Goal: Task Accomplishment & Management: Complete application form

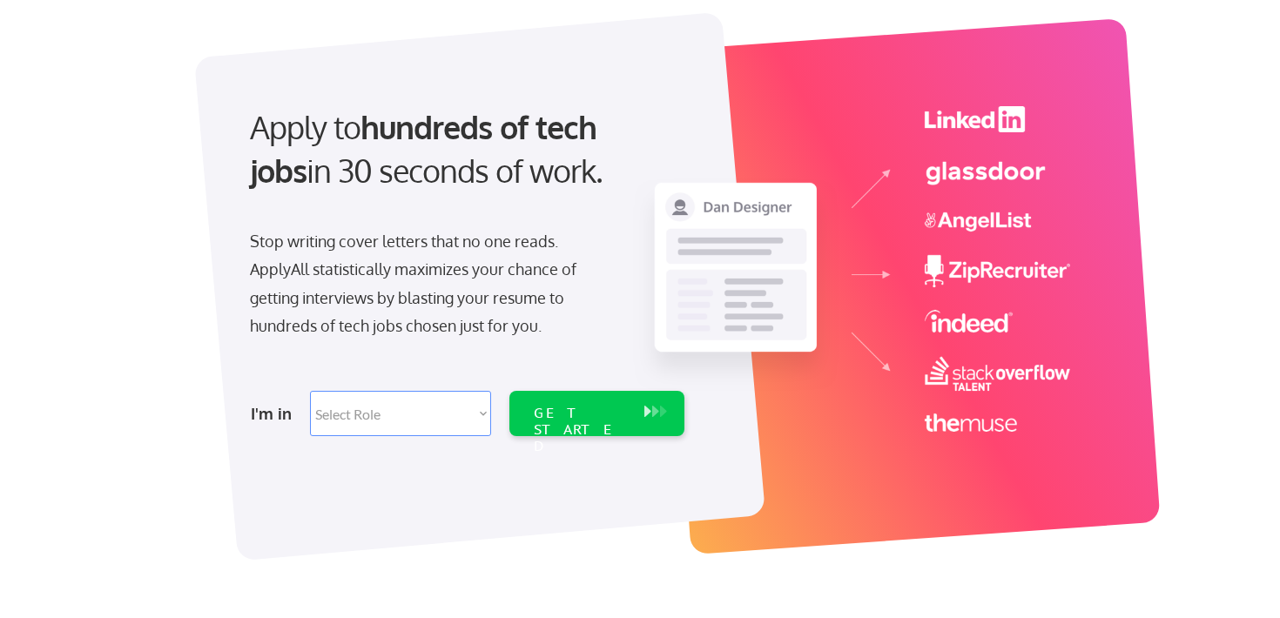
scroll to position [114, 0]
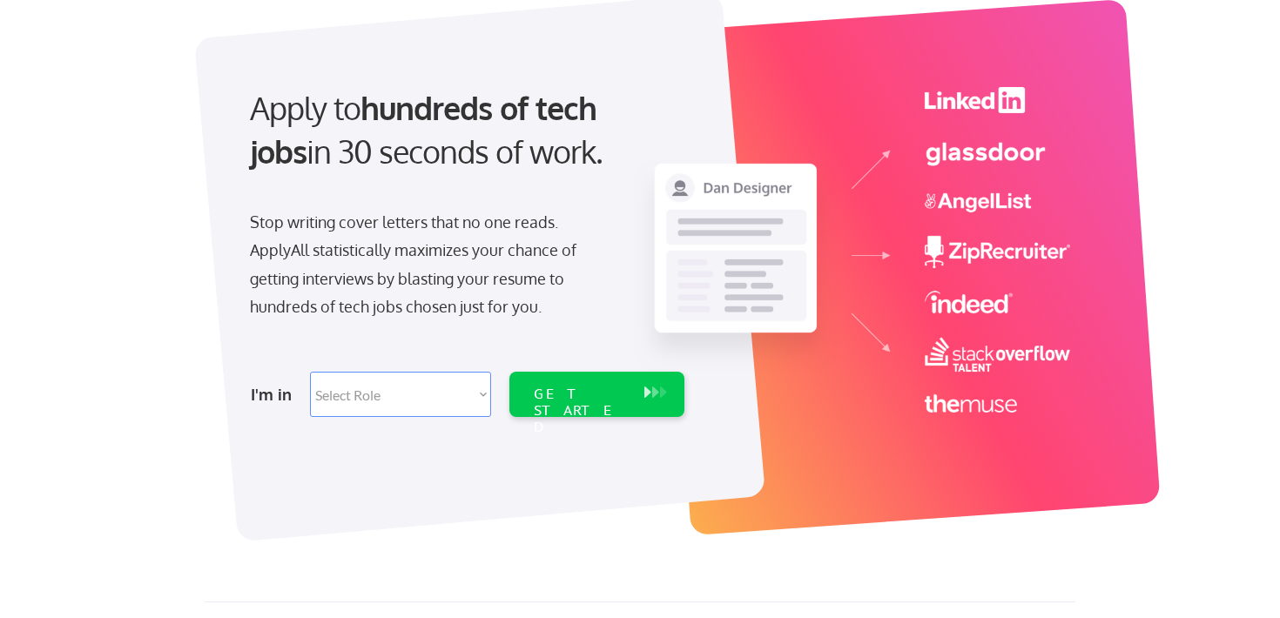
click at [460, 400] on select "Select Role Software Engineering Product Management Customer Success Sales UI/U…" at bounding box center [400, 394] width 181 height 45
select select ""marketing___comms""
click at [310, 372] on select "Select Role Software Engineering Product Management Customer Success Sales UI/U…" at bounding box center [400, 394] width 181 height 45
select select ""marketing___comms""
click at [612, 397] on div "GET STARTED" at bounding box center [580, 411] width 93 height 51
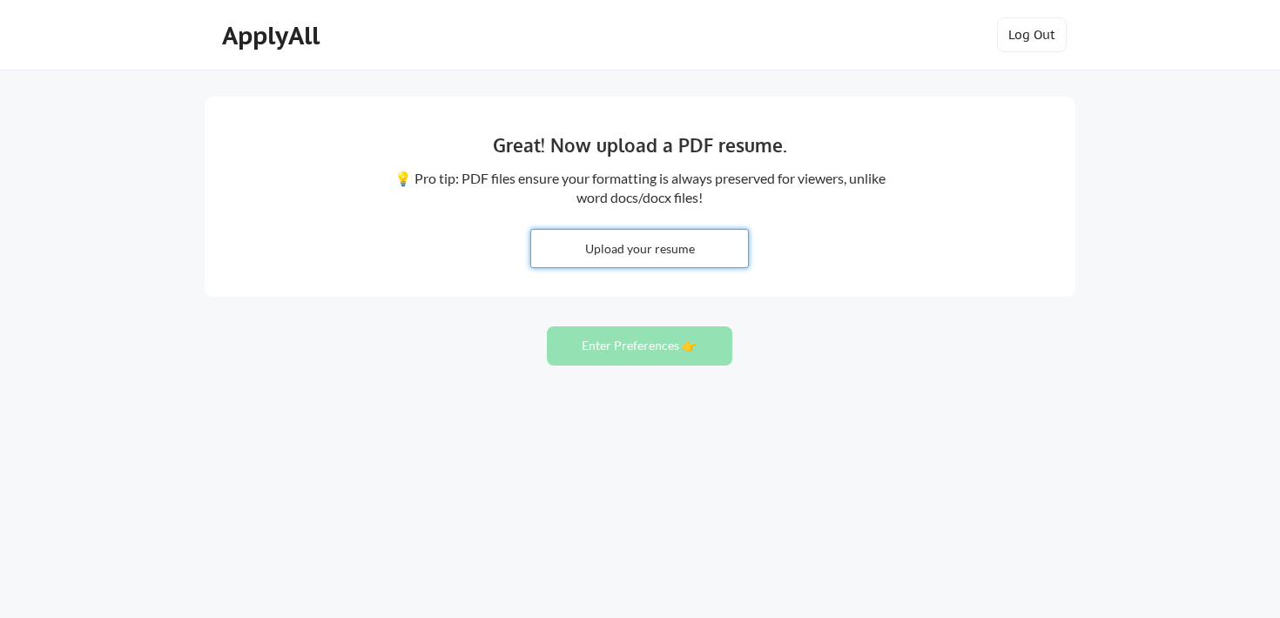
click at [632, 243] on input "file" at bounding box center [639, 248] width 217 height 37
type input "C:\fakepath\2025 Brian Funicelli Resume.png"
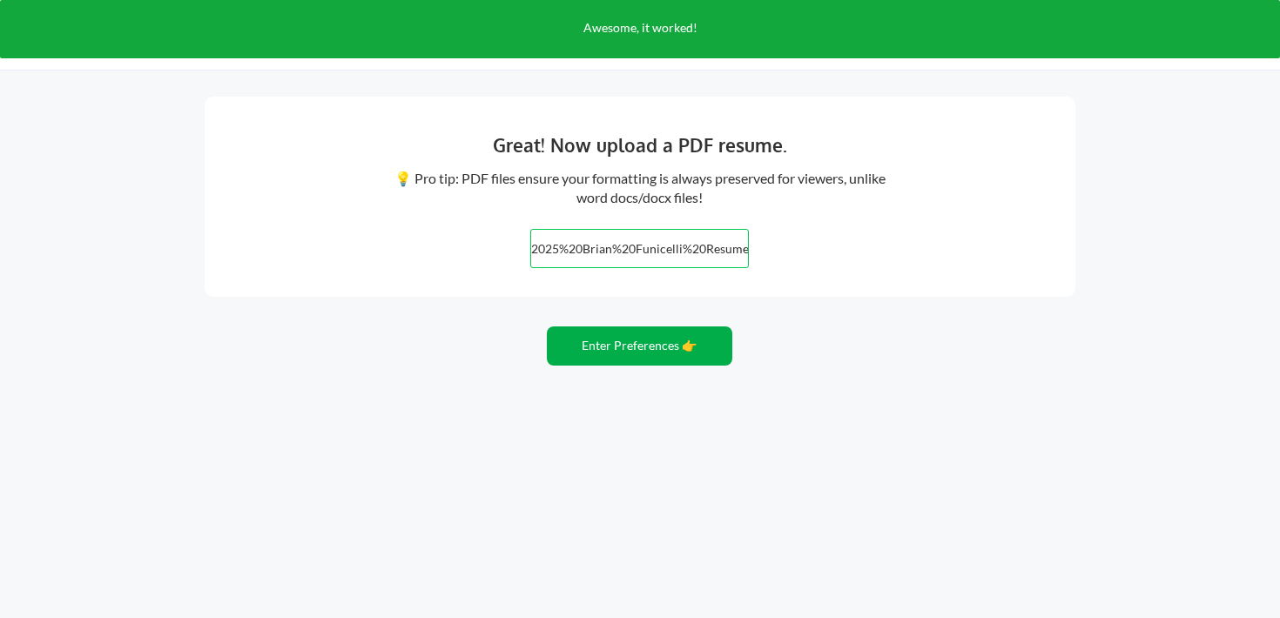
click at [629, 334] on button "Enter Preferences 👉" at bounding box center [639, 346] width 185 height 39
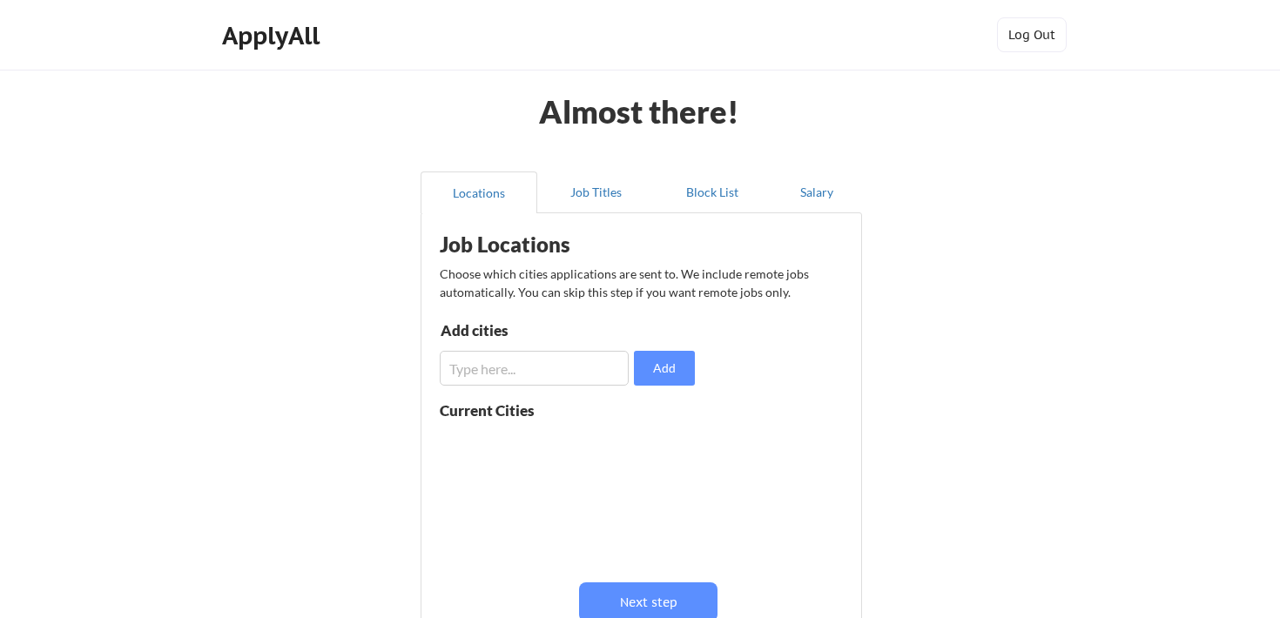
click at [499, 372] on input "input" at bounding box center [534, 368] width 189 height 35
click at [450, 367] on input "input" at bounding box center [534, 368] width 189 height 35
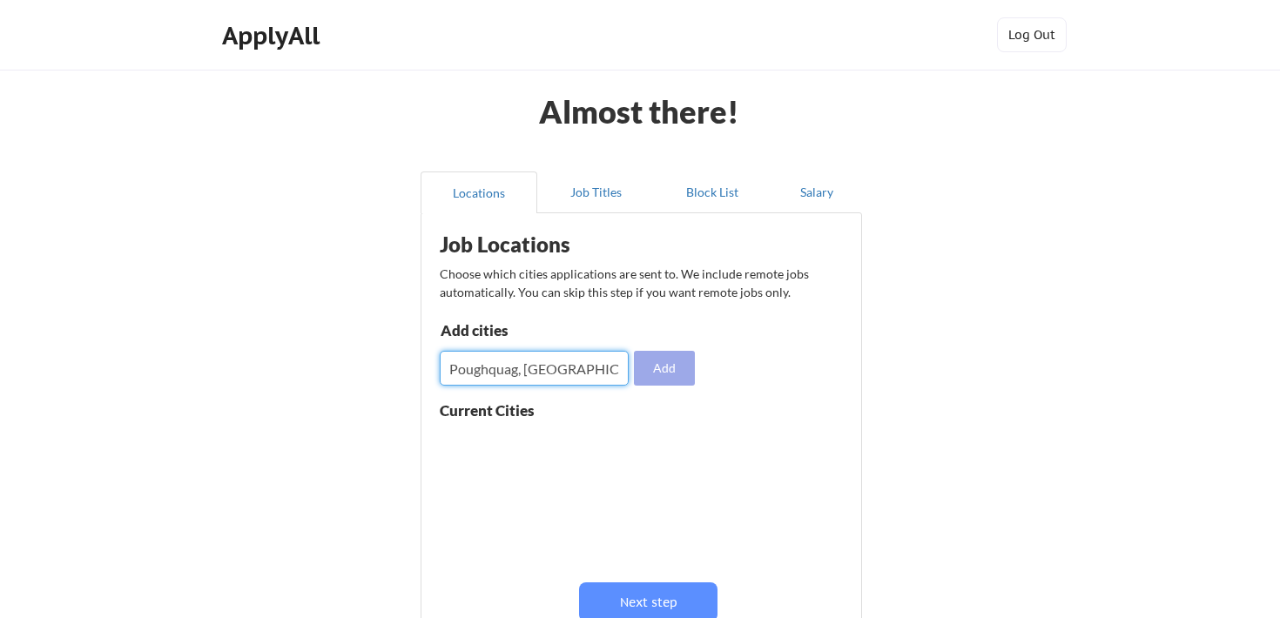
type input "Poughquag, NY"
click at [664, 366] on button "Add" at bounding box center [664, 368] width 61 height 35
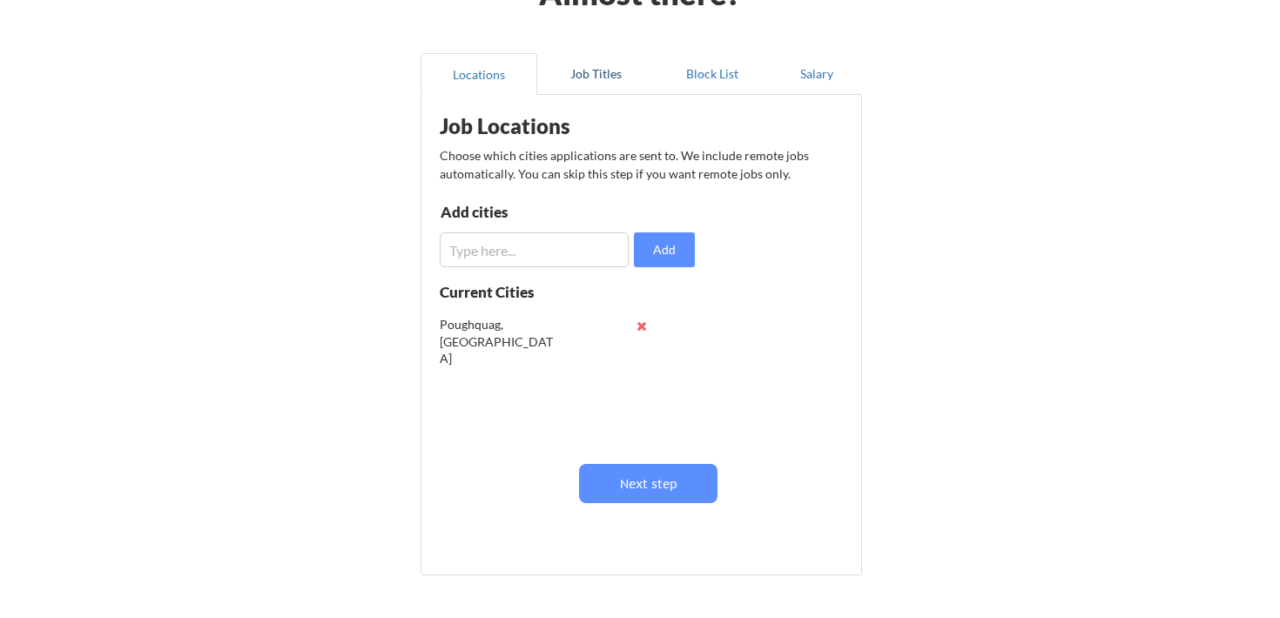
scroll to position [123, 0]
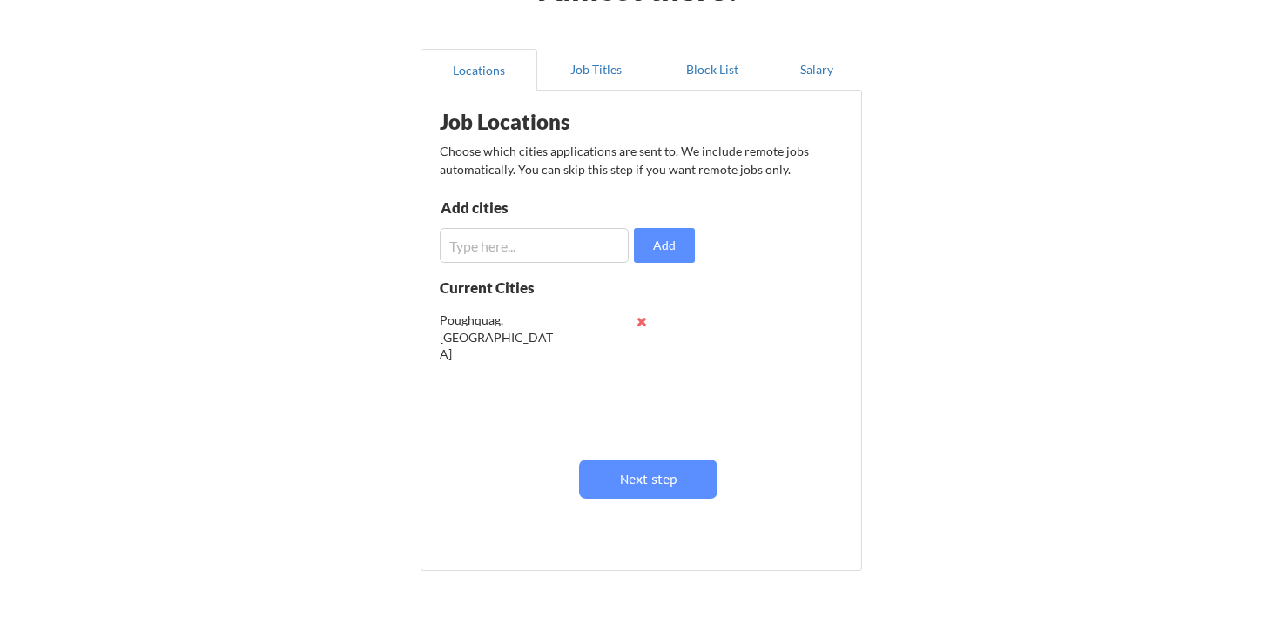
click at [527, 245] on input "input" at bounding box center [534, 245] width 189 height 35
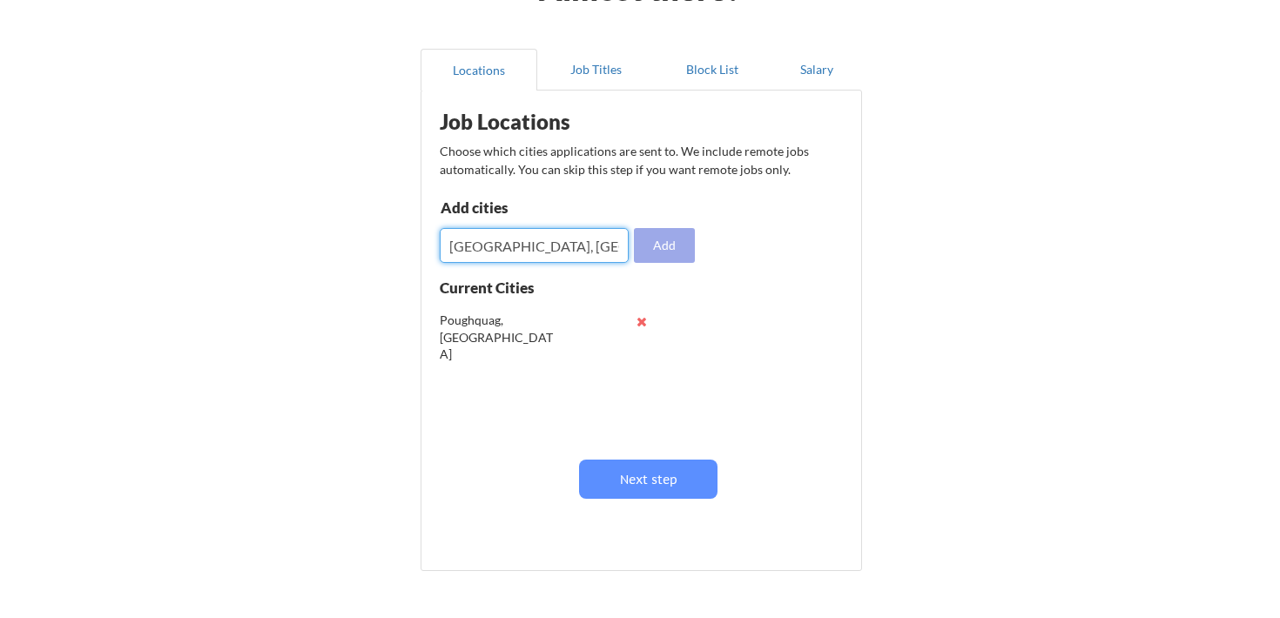
type input "Poughkeepsie, NY"
click at [660, 239] on button "Add" at bounding box center [664, 245] width 61 height 35
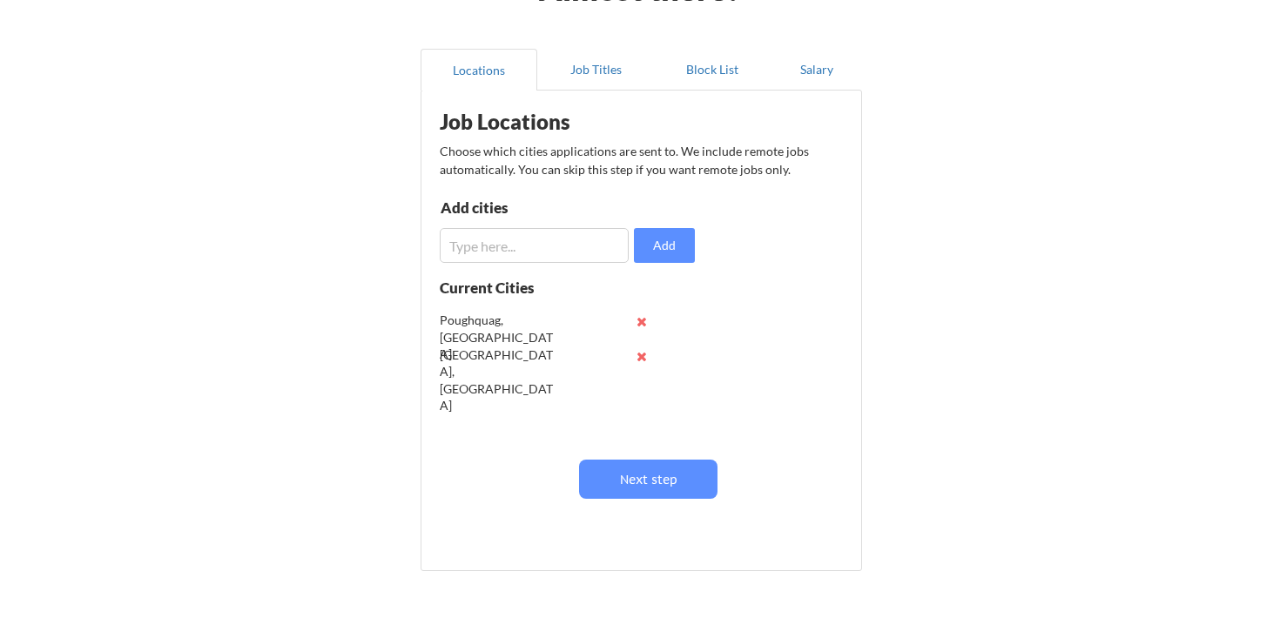
click at [549, 234] on input "input" at bounding box center [534, 245] width 189 height 35
type input "D"
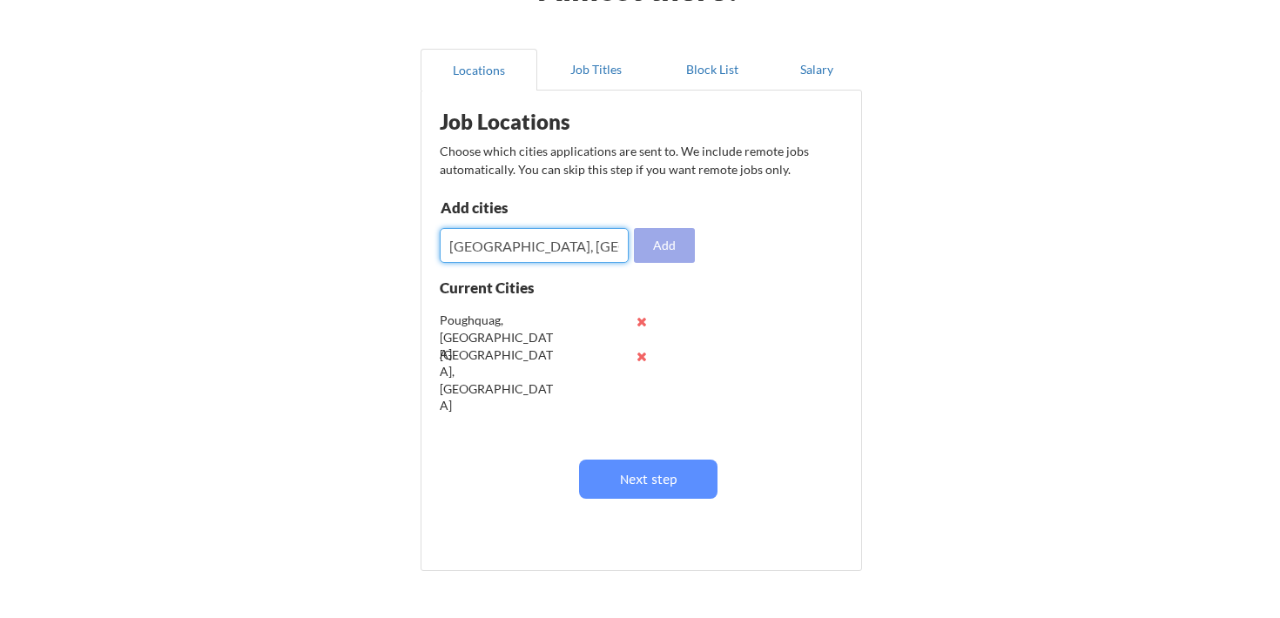
type input "Danbury, CT"
click at [657, 238] on button "Add" at bounding box center [664, 245] width 61 height 35
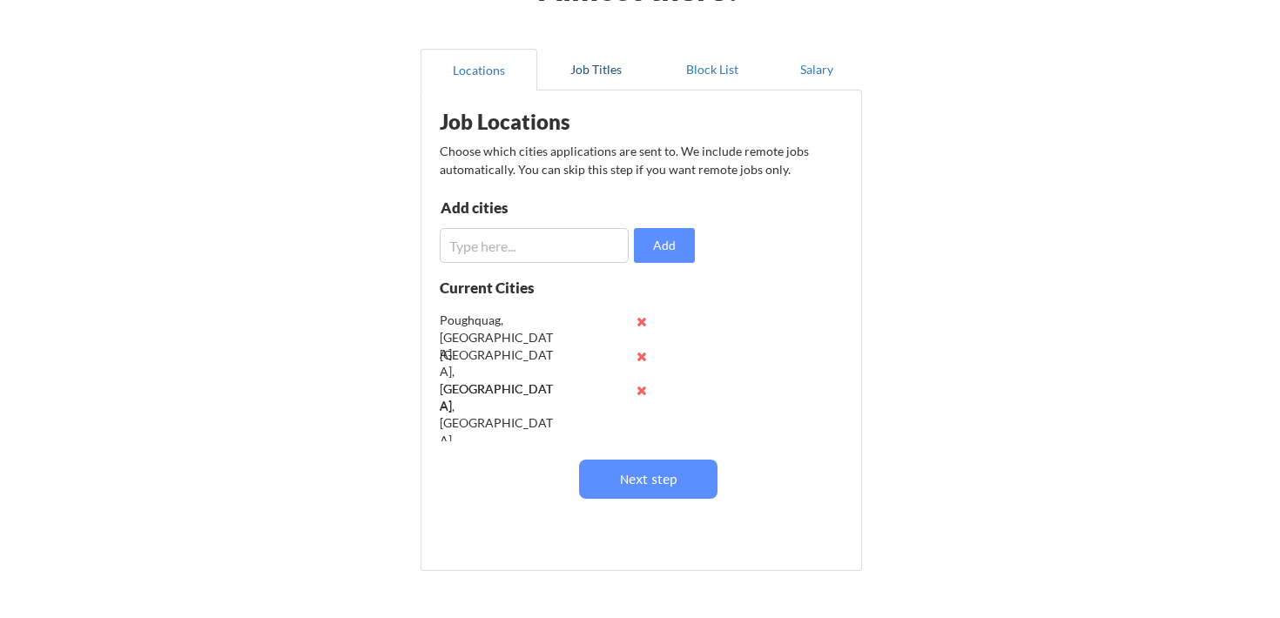
click at [590, 70] on button "Job Titles" at bounding box center [595, 70] width 117 height 42
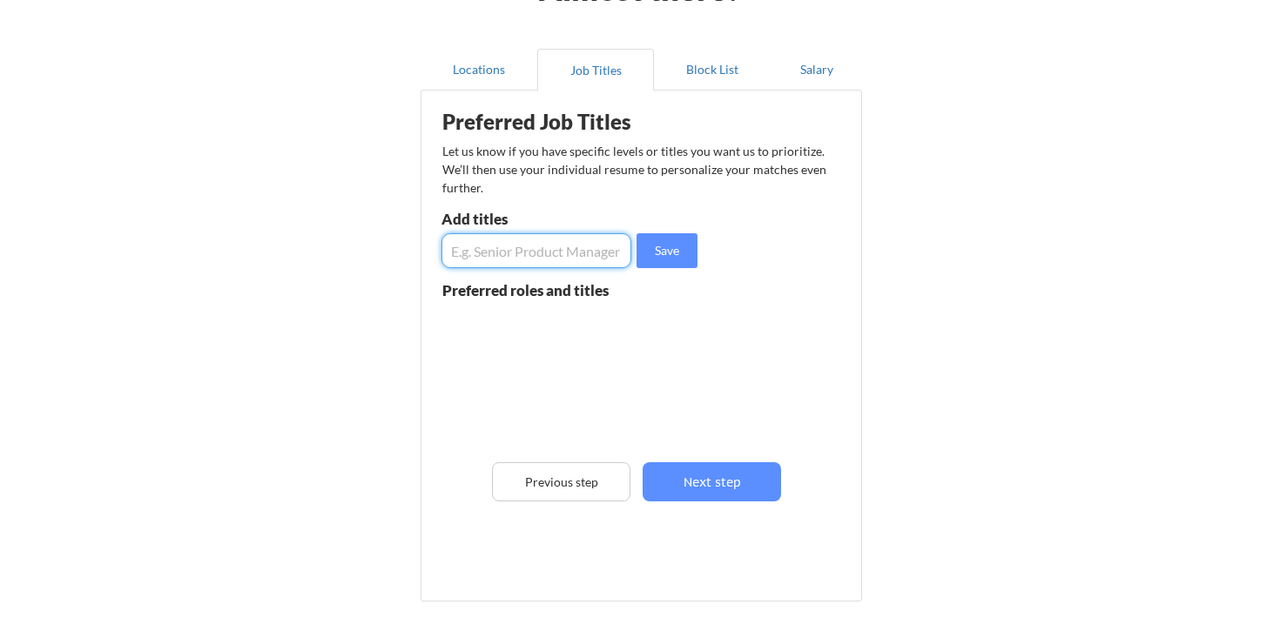
click at [552, 253] on input "input" at bounding box center [536, 250] width 190 height 35
type input "C"
type input "Social media manager"
click at [499, 239] on input "input" at bounding box center [536, 250] width 190 height 35
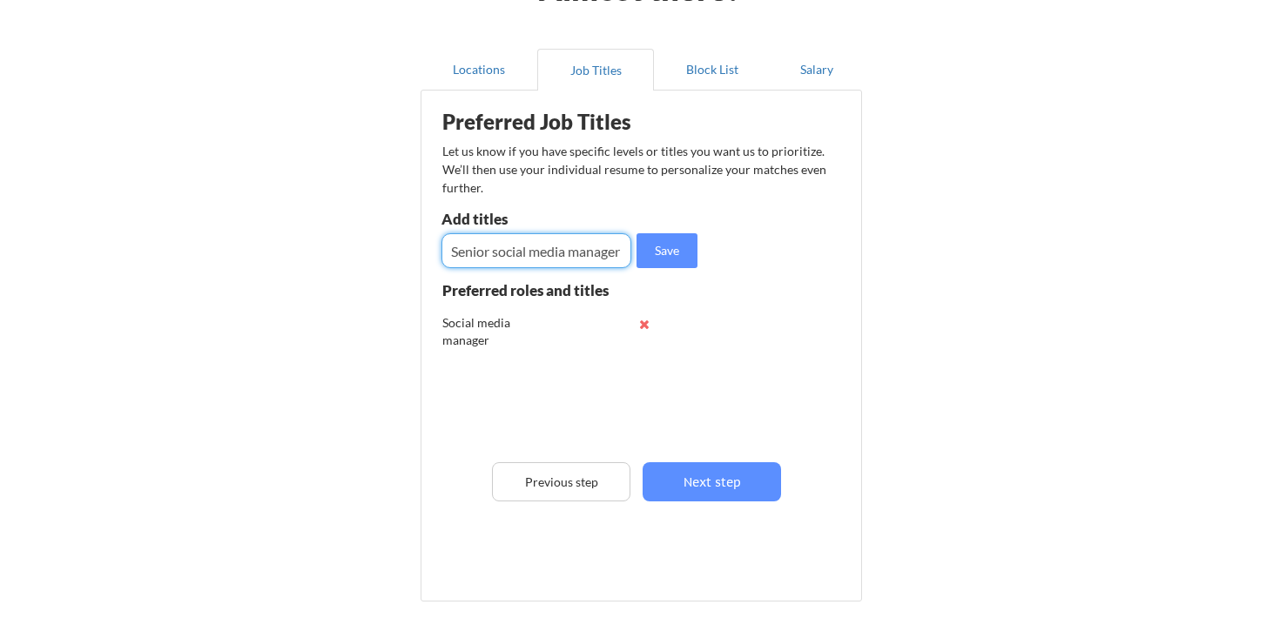
type input "Senior social media manager"
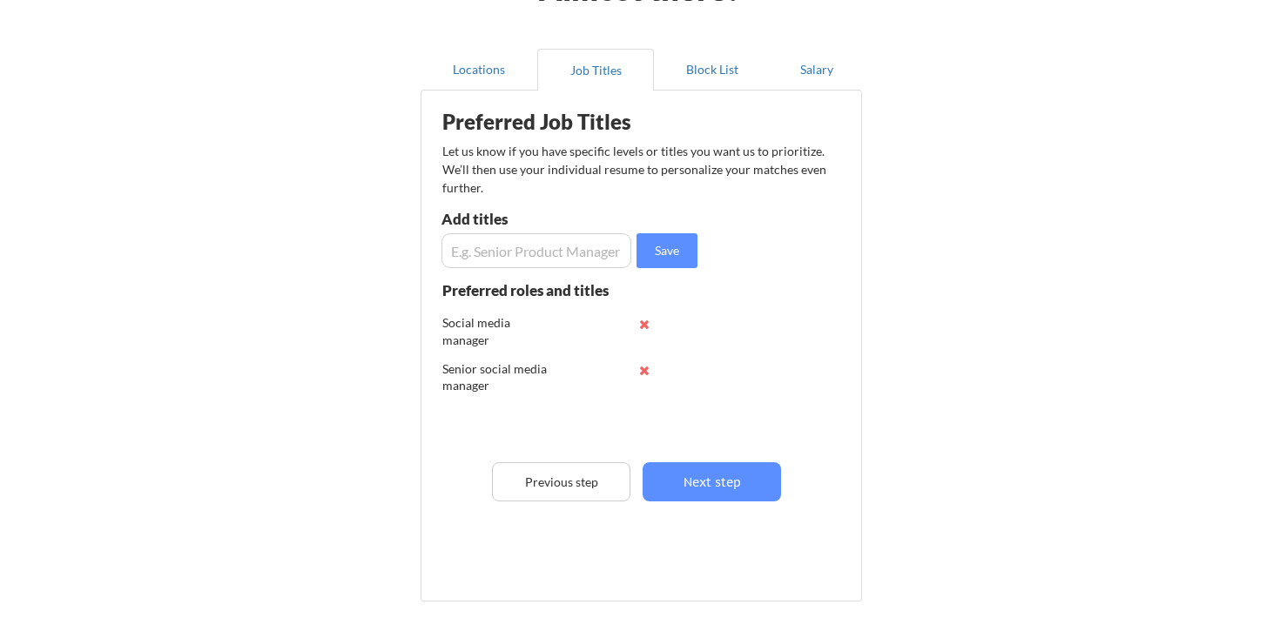
click at [499, 239] on input "input" at bounding box center [536, 250] width 190 height 35
type input "Internal communications manager"
click at [514, 250] on input "input" at bounding box center [536, 250] width 190 height 35
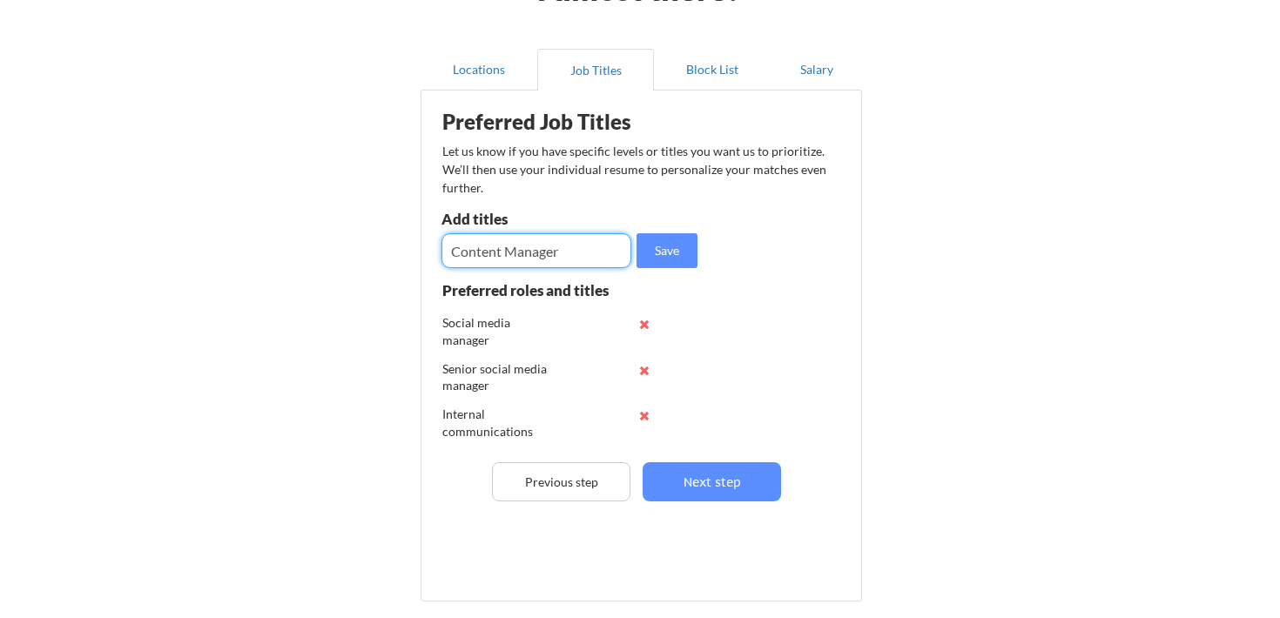
type input "Content Manager"
click at [513, 259] on input "input" at bounding box center [536, 250] width 190 height 35
type input "Communications and Content Manager"
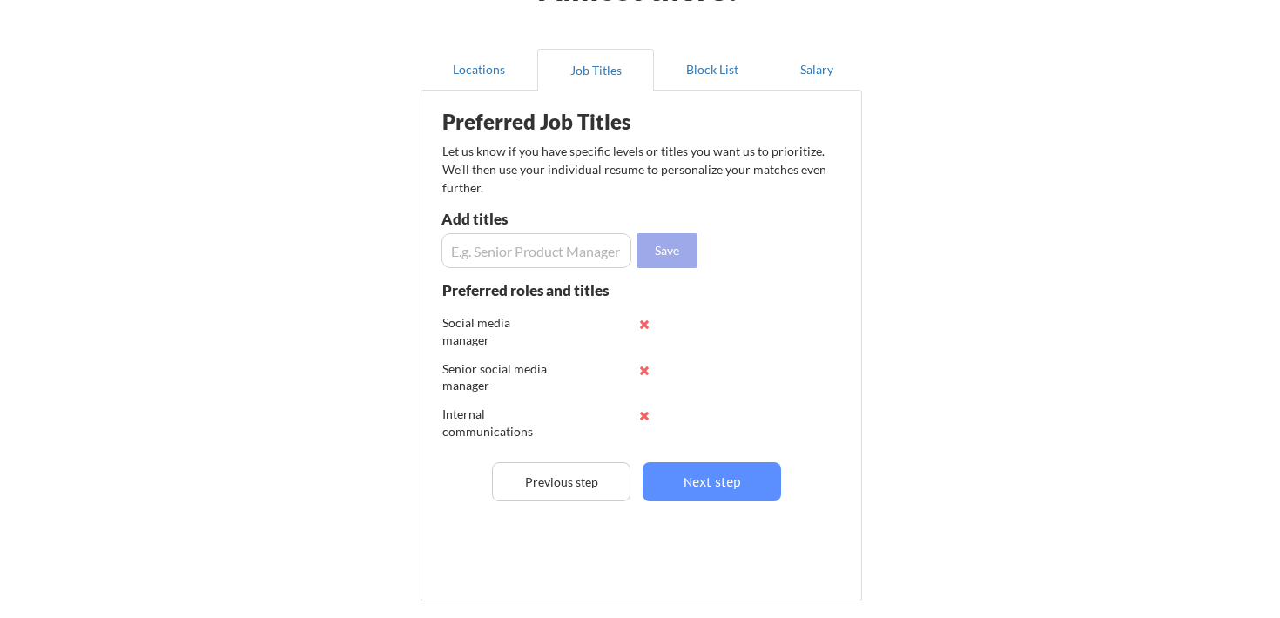
click at [677, 239] on button "Save" at bounding box center [667, 250] width 61 height 35
click at [711, 82] on button "Block List" at bounding box center [712, 70] width 117 height 42
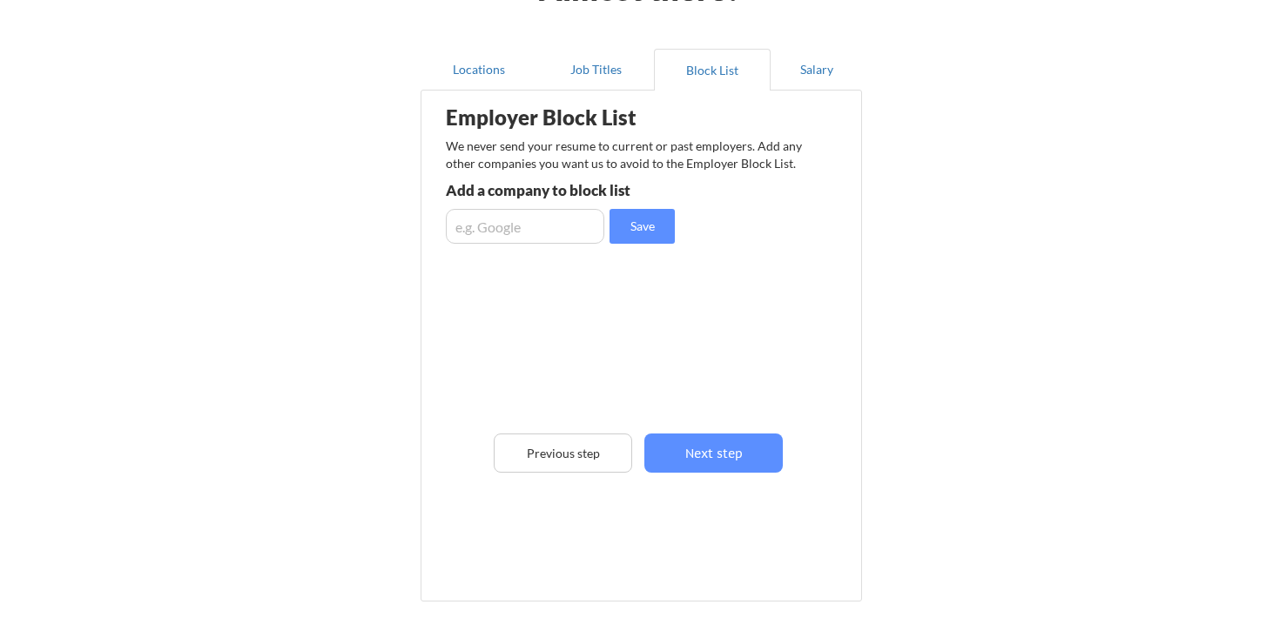
click at [527, 232] on input "input" at bounding box center [525, 226] width 158 height 35
type input "Experian"
click at [641, 232] on button "Save" at bounding box center [642, 226] width 65 height 35
click at [809, 64] on button "Salary" at bounding box center [816, 70] width 91 height 42
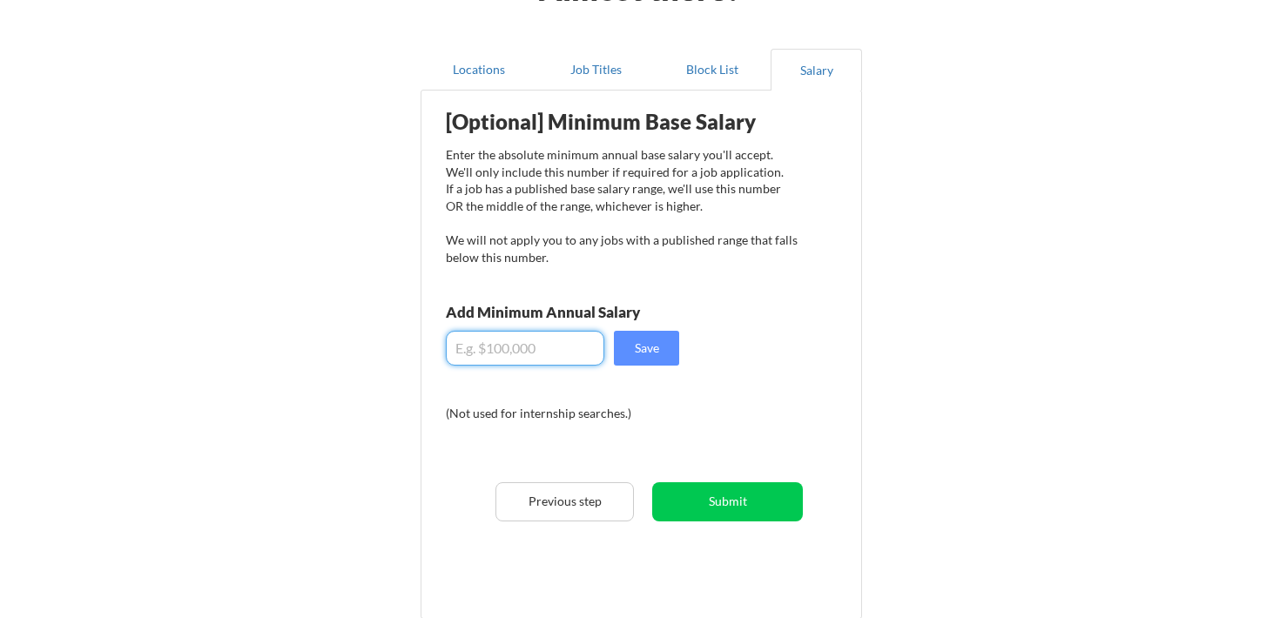
click at [534, 357] on input "input" at bounding box center [525, 348] width 158 height 35
type input "$1"
type input "$100,000"
click at [651, 359] on button "Save" at bounding box center [646, 348] width 65 height 35
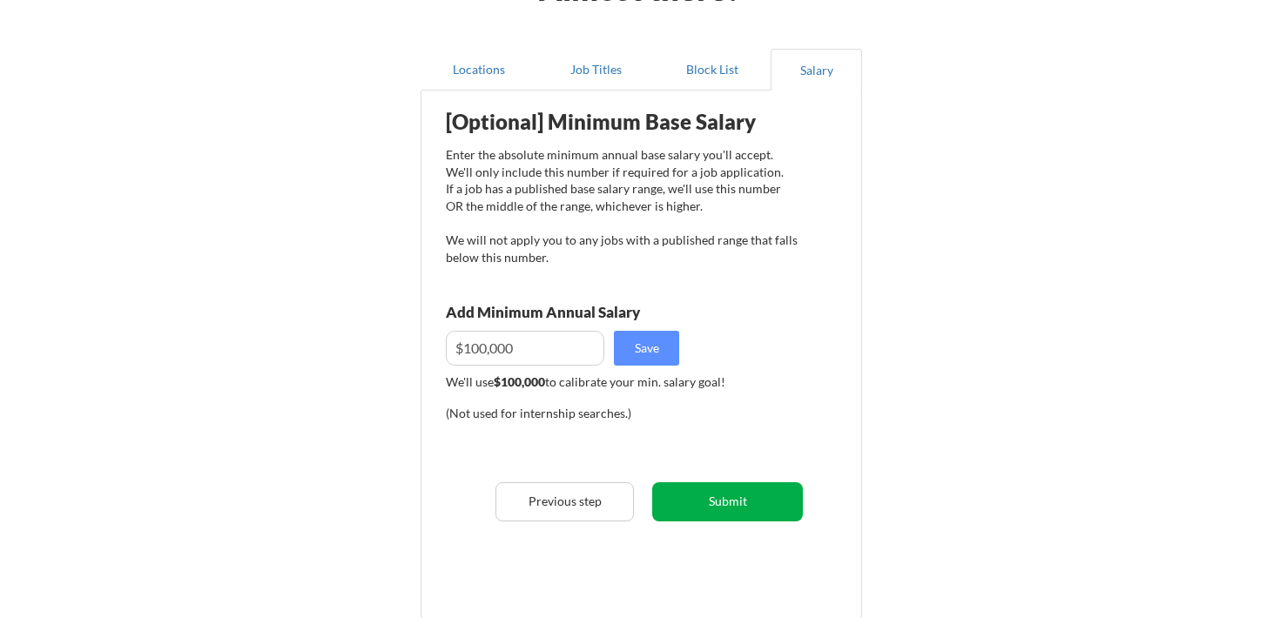
click at [736, 515] on button "Submit" at bounding box center [727, 501] width 151 height 39
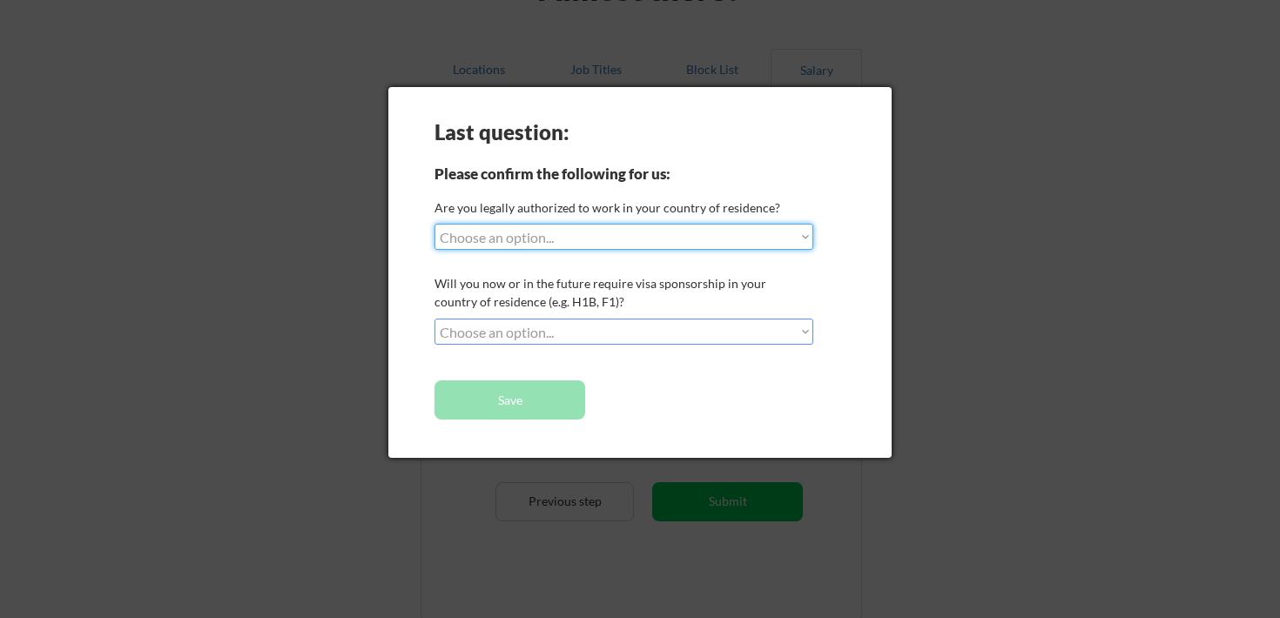
click at [601, 243] on select "Choose an option... Yes, I am a US Citizen Yes, I am a Canadian Citizen Yes, I …" at bounding box center [623, 237] width 379 height 26
select select ""yes__i_am_a_us_citizen""
click at [434, 224] on select "Choose an option... Yes, I am a US Citizen Yes, I am a Canadian Citizen Yes, I …" at bounding box center [623, 237] width 379 height 26
click at [569, 331] on select "Choose an option... No, I will not need sponsorship Yes, I will need sponsorship" at bounding box center [623, 332] width 379 height 26
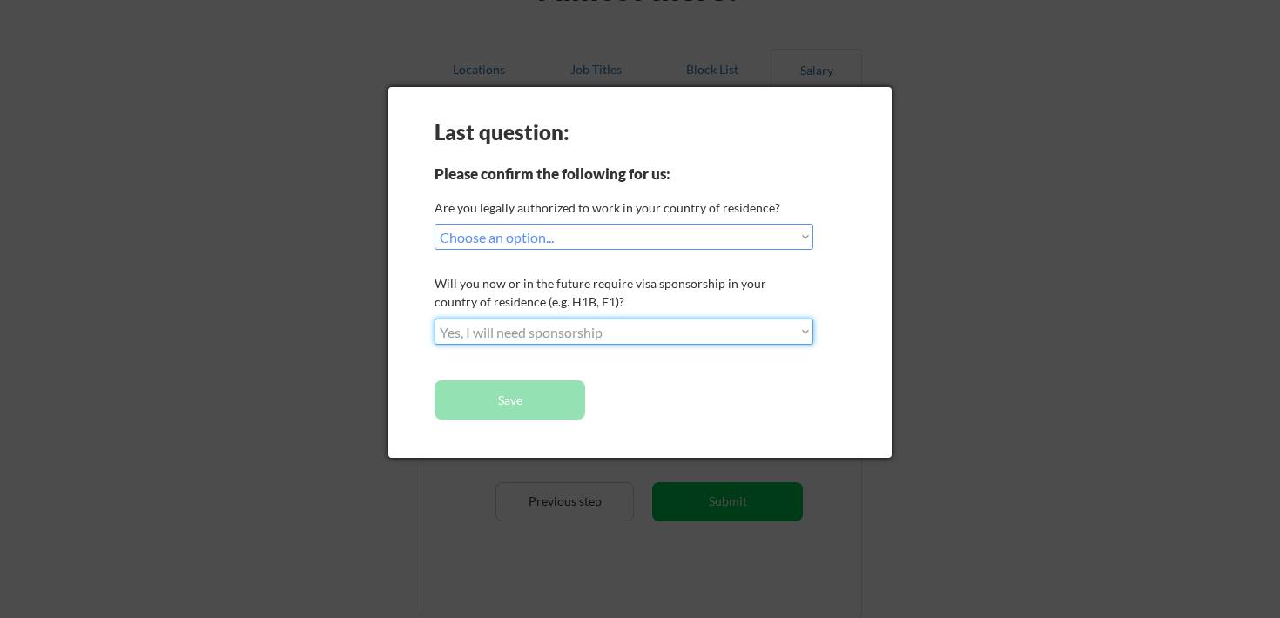
click at [434, 319] on select "Choose an option... No, I will not need sponsorship Yes, I will need sponsorship" at bounding box center [623, 332] width 379 height 26
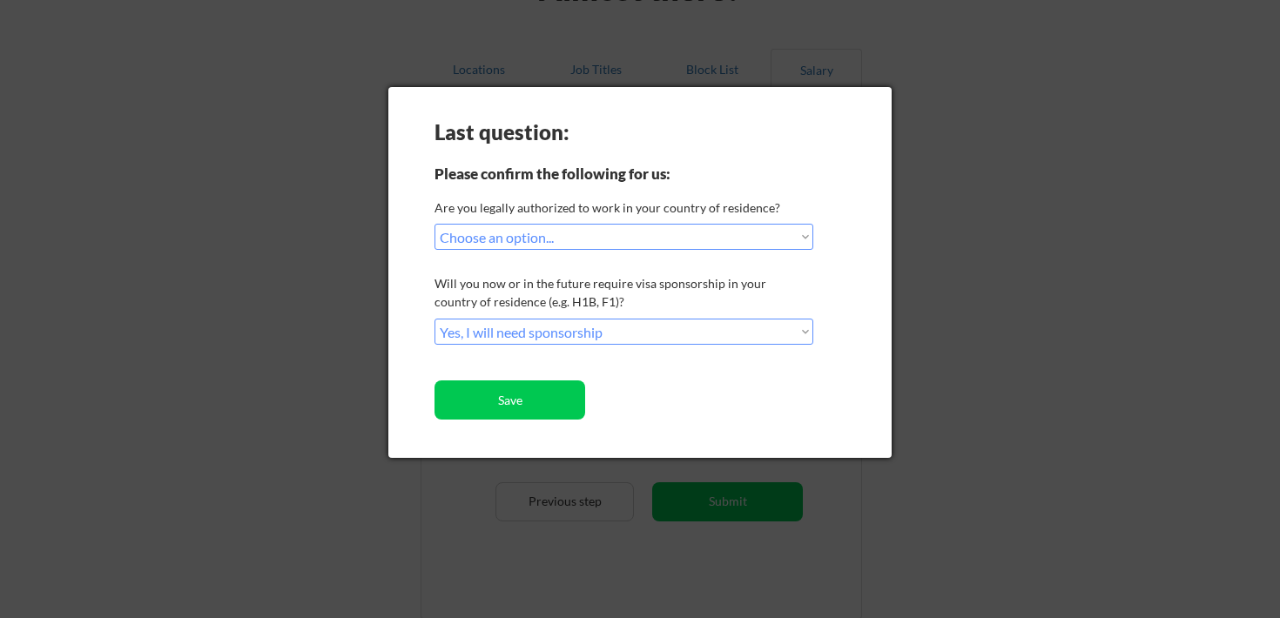
click at [566, 334] on select "Choose an option... No, I will not need sponsorship Yes, I will need sponsorship" at bounding box center [623, 332] width 379 height 26
select select ""no__i_will_not_need_sponsorship""
click at [434, 319] on select "Choose an option... No, I will not need sponsorship Yes, I will need sponsorship" at bounding box center [623, 332] width 379 height 26
click at [509, 394] on button "Save" at bounding box center [509, 400] width 151 height 39
